Goal: Use online tool/utility: Utilize a website feature to perform a specific function

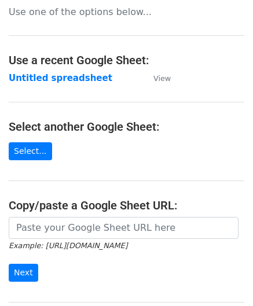
scroll to position [116, 0]
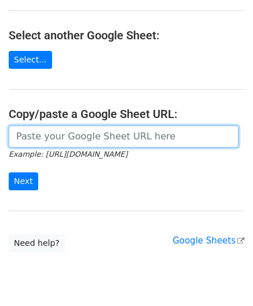
click at [47, 130] on input "url" at bounding box center [124, 137] width 230 height 22
paste input "[URL][DOMAIN_NAME]"
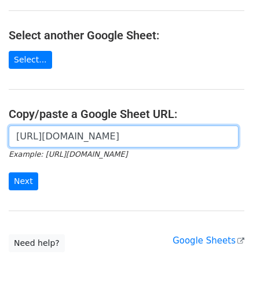
scroll to position [0, 263]
type input "[URL][DOMAIN_NAME]"
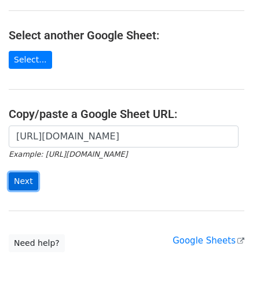
click at [27, 184] on input "Next" at bounding box center [24, 182] width 30 height 18
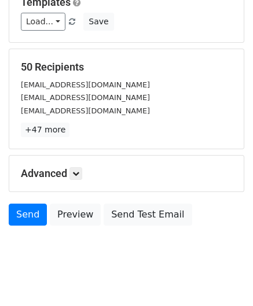
scroll to position [135, 0]
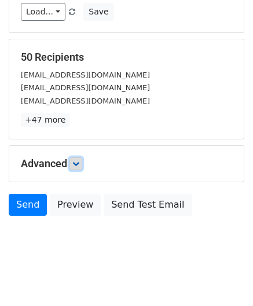
click at [74, 160] on icon at bounding box center [75, 163] width 7 height 7
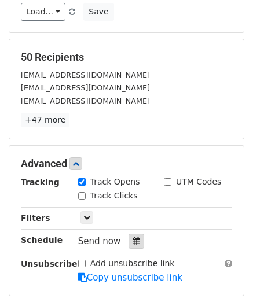
click at [133, 237] on icon at bounding box center [137, 241] width 8 height 8
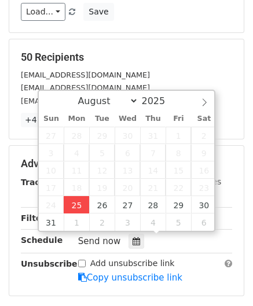
type input "2025-08-25 12:00"
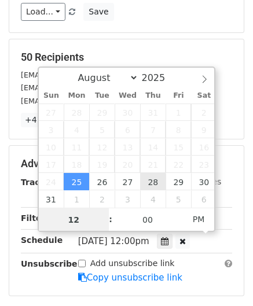
paste input "Hour"
type input "2"
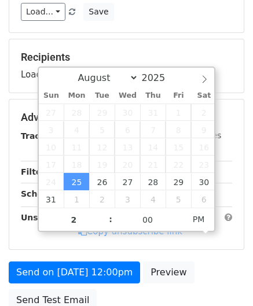
type input "2025-08-25 14:00"
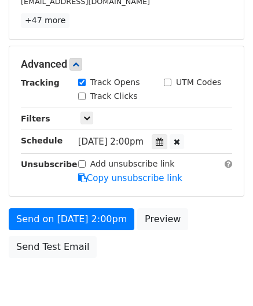
scroll to position [281, 0]
